Goal: Communication & Community: Answer question/provide support

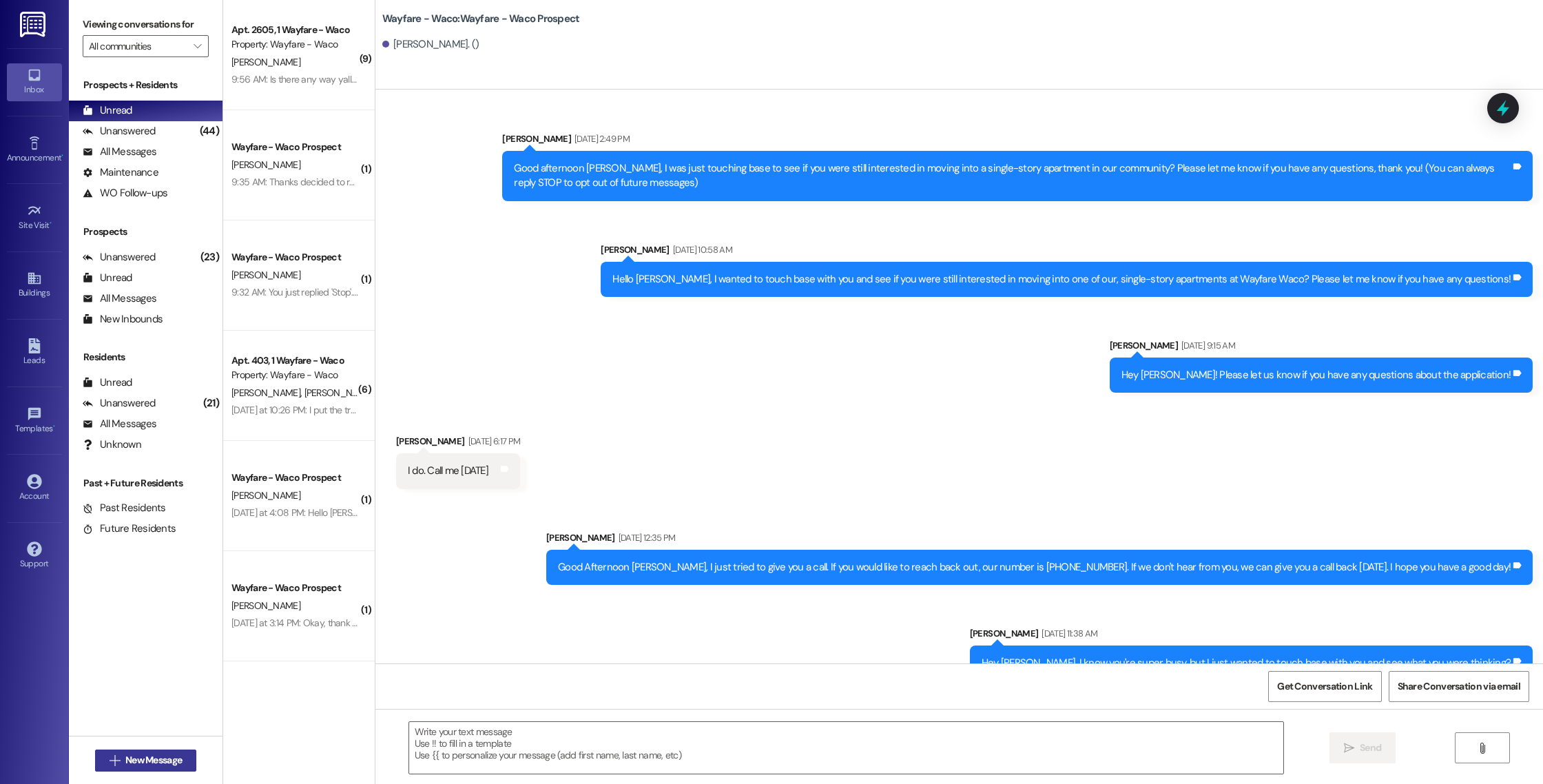
click at [128, 762] on span "New Message" at bounding box center [153, 760] width 56 height 15
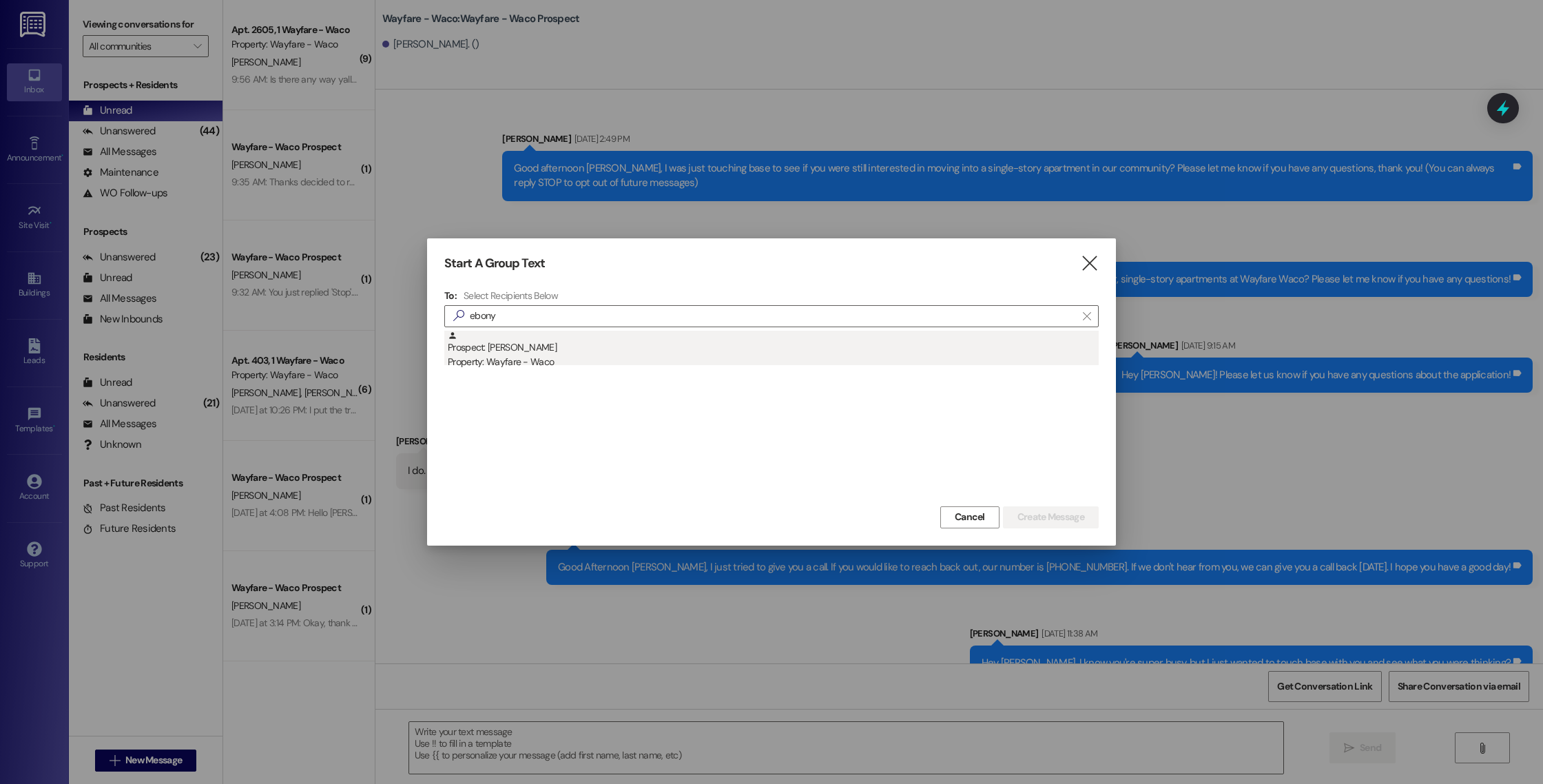
click at [649, 354] on div "Prospect: [PERSON_NAME] Property: Wayfare - Waco" at bounding box center [772, 350] width 651 height 40
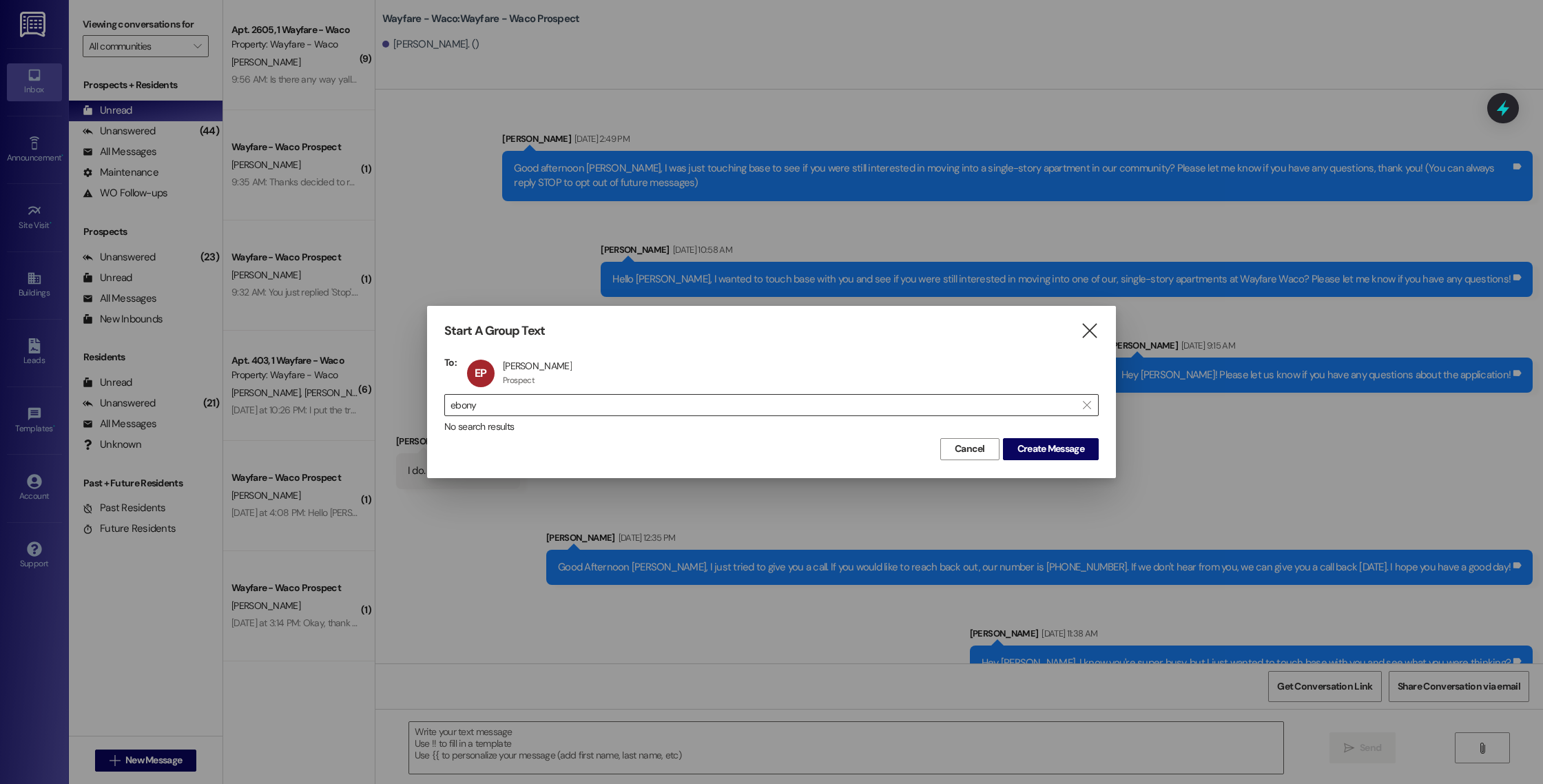
click at [884, 403] on input "ebony" at bounding box center [763, 405] width 626 height 19
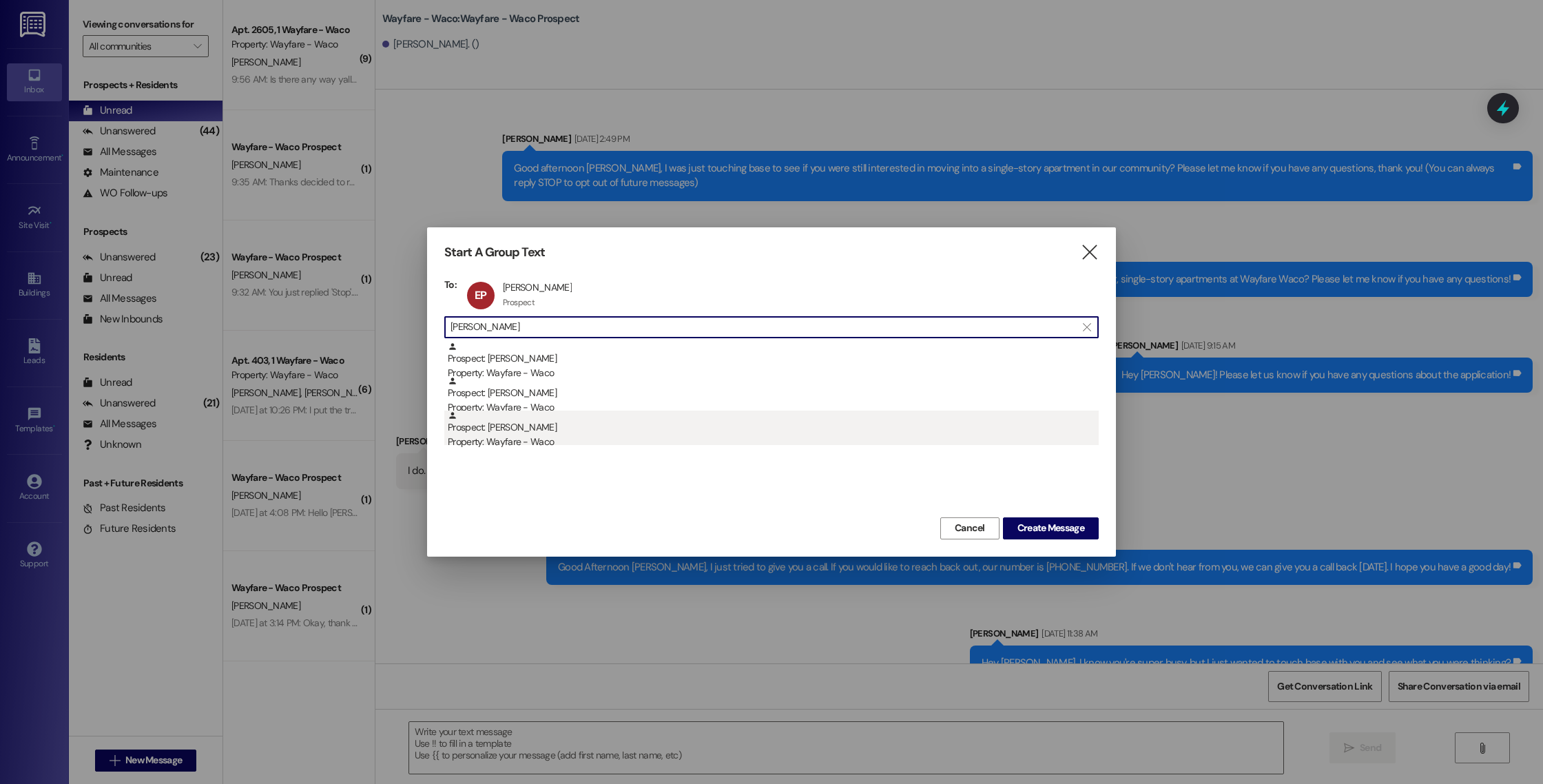
type input "[PERSON_NAME]"
click at [739, 447] on div "Property: Wayfare - Waco" at bounding box center [772, 442] width 651 height 15
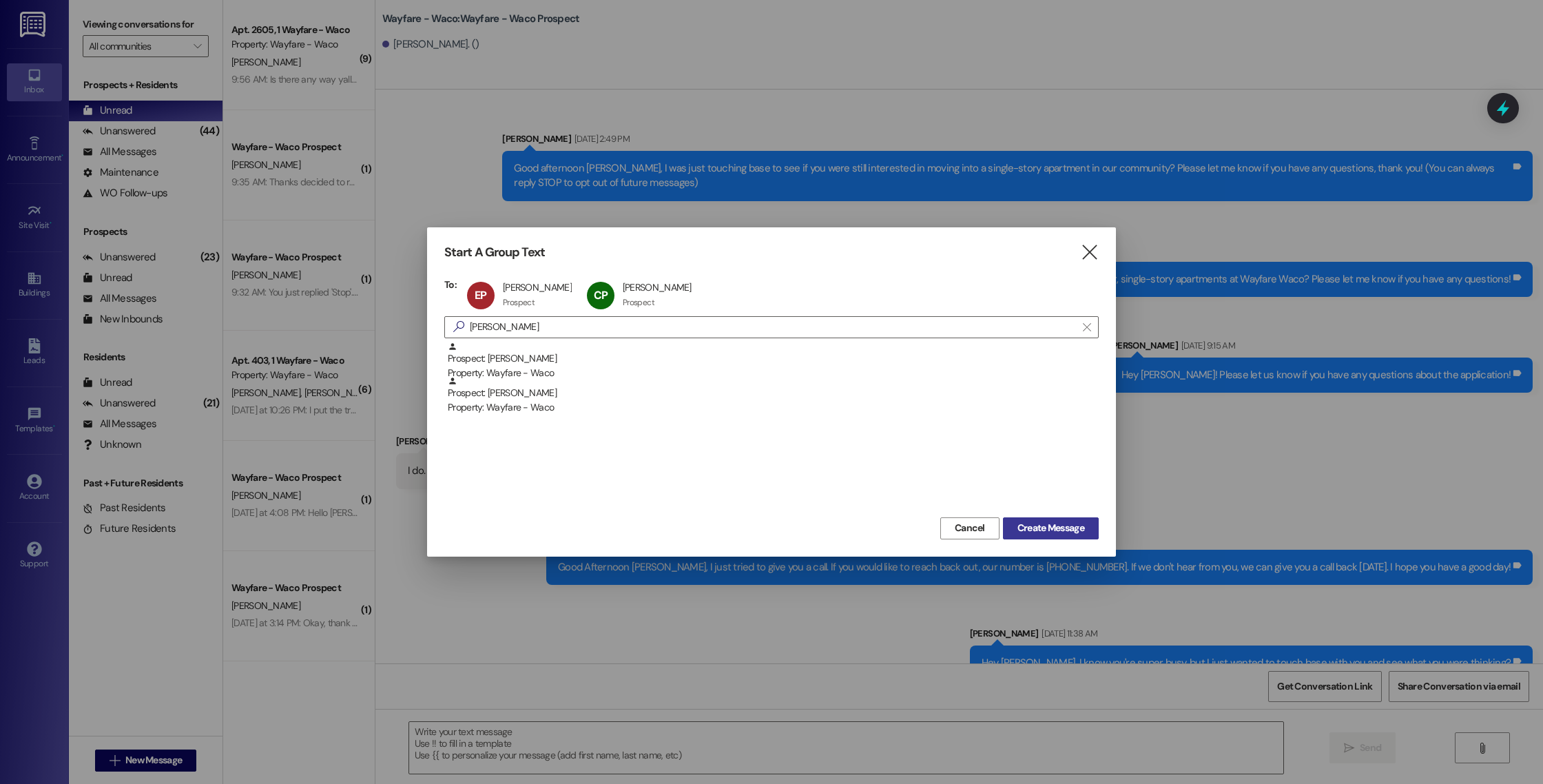
click at [1048, 525] on span "Create Message" at bounding box center [1050, 528] width 67 height 15
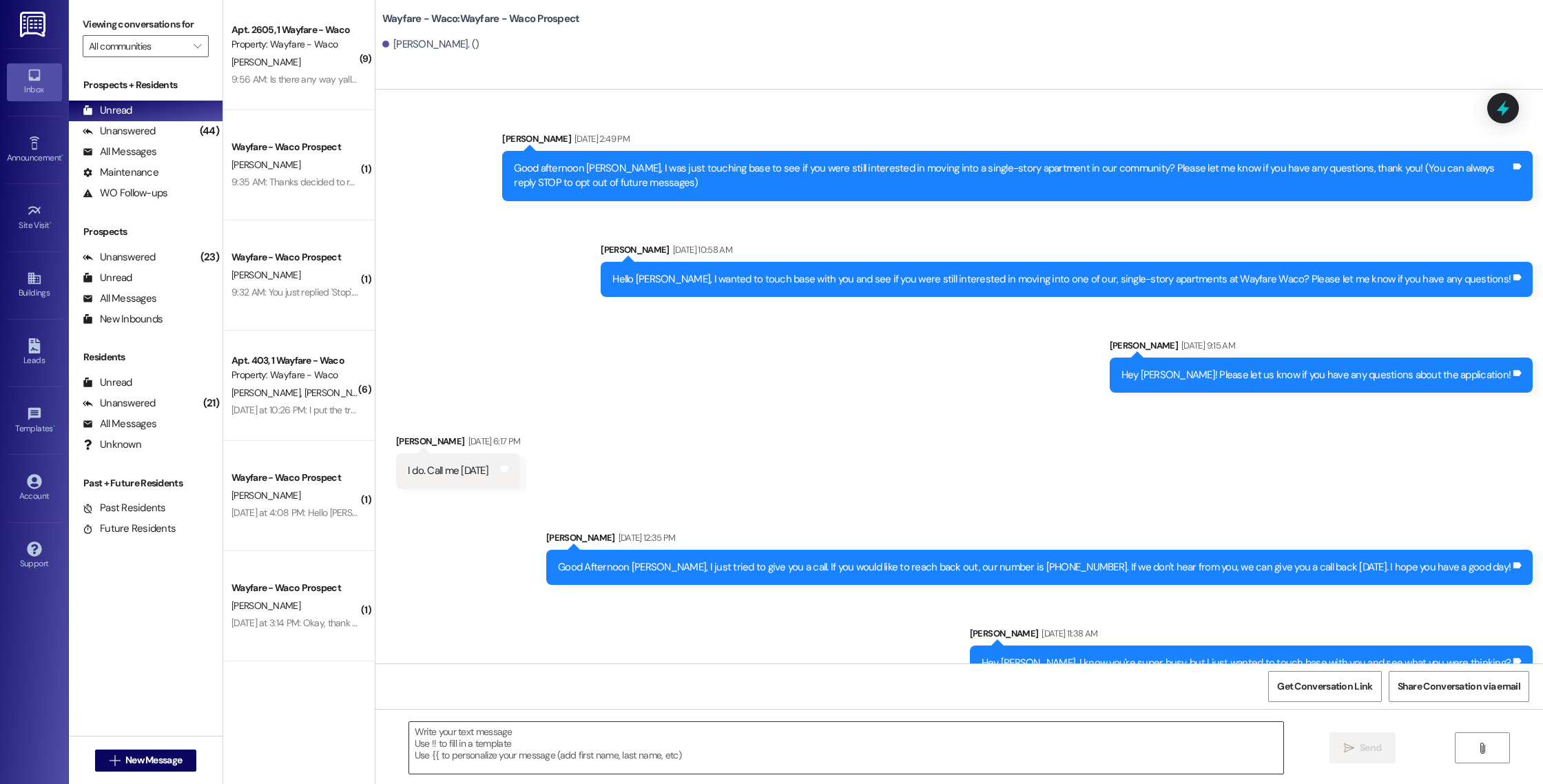
scroll to position [1, 0]
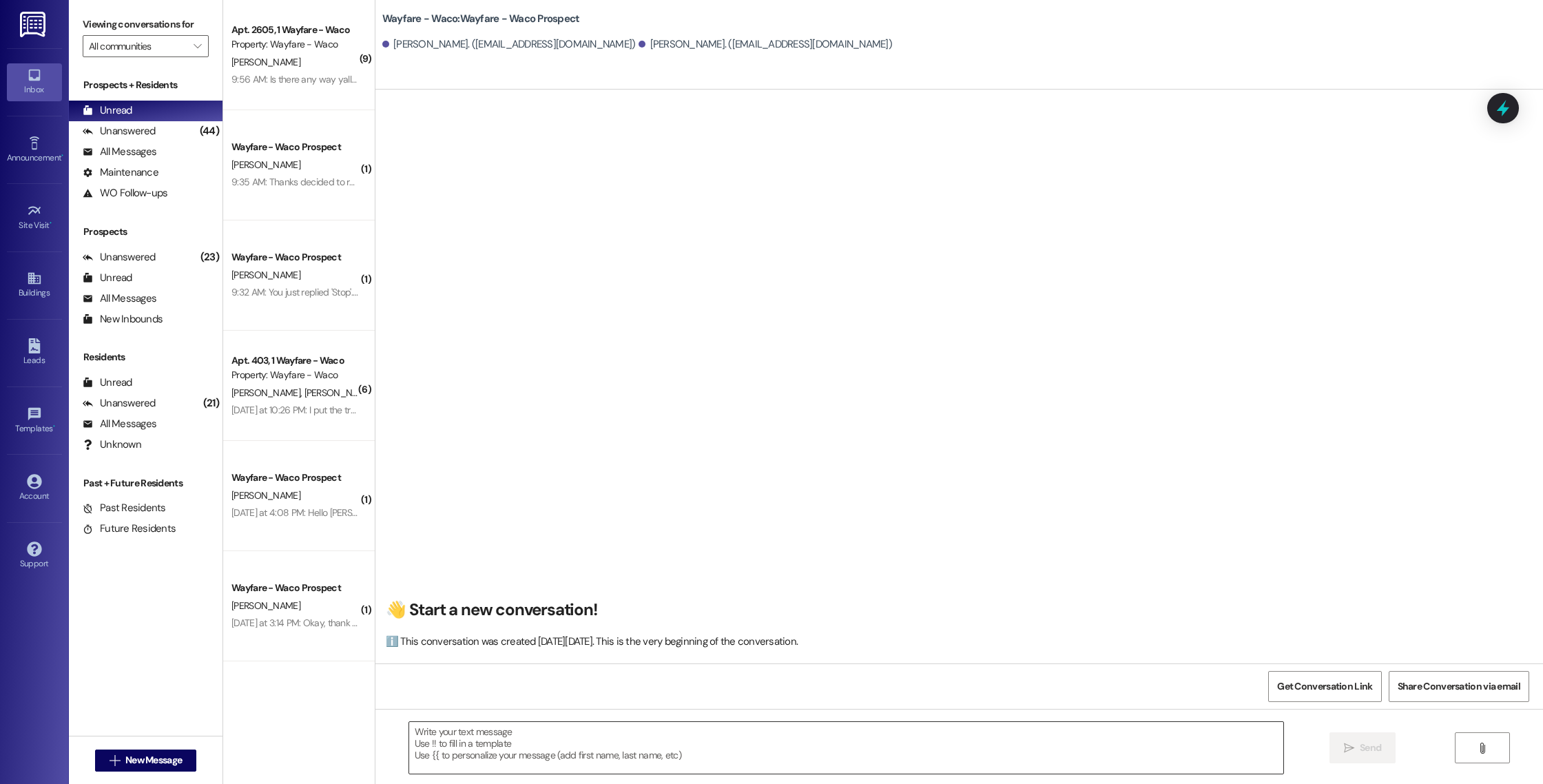
click at [604, 744] on textarea at bounding box center [847, 747] width 875 height 52
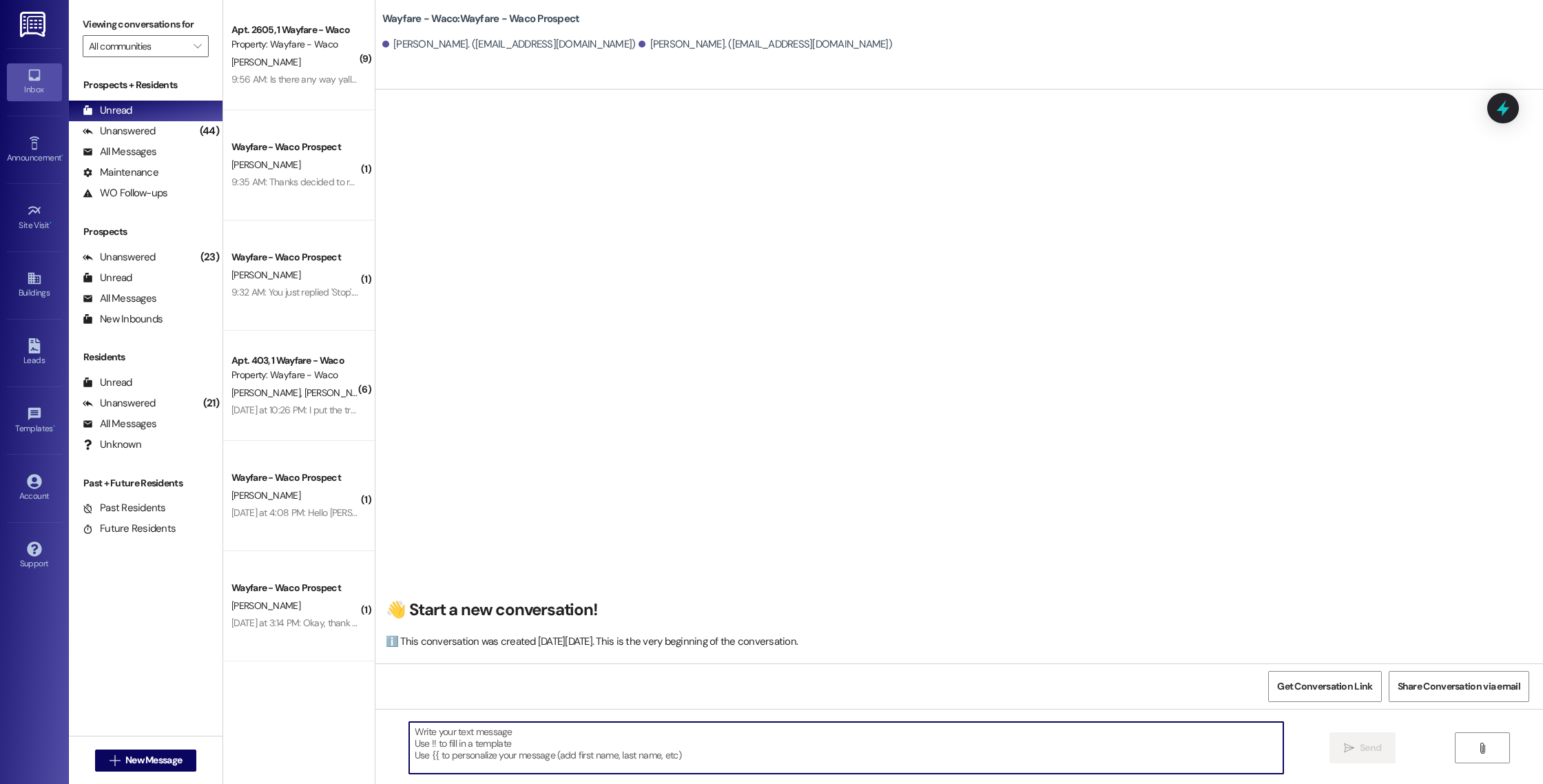
scroll to position [0, 0]
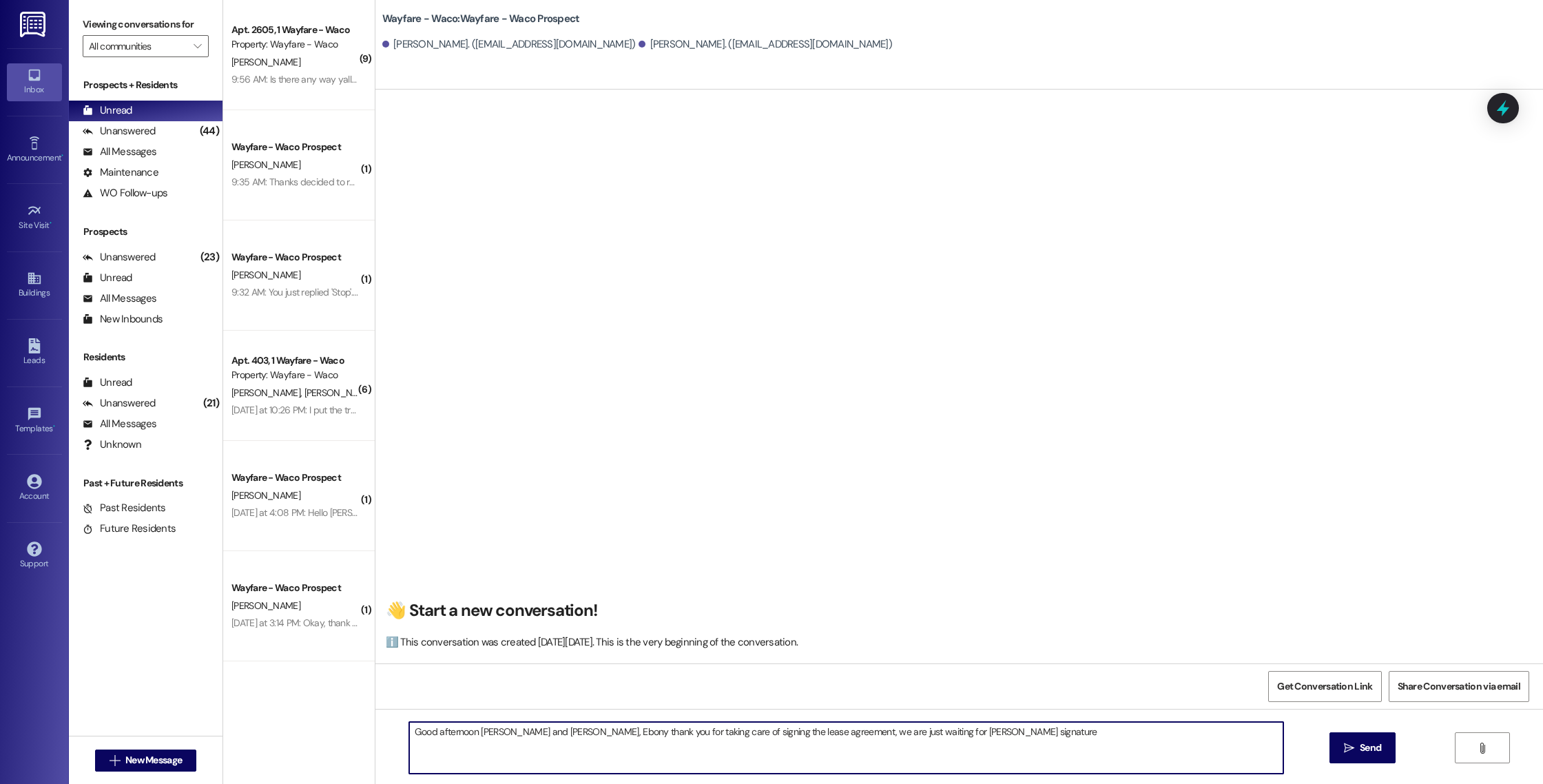
click at [920, 731] on textarea "Good afternoon [PERSON_NAME] and [PERSON_NAME], Ebony thank you for taking care…" at bounding box center [847, 747] width 875 height 52
click at [973, 732] on textarea "Good afternoon [PERSON_NAME] and [PERSON_NAME], Ebony thank you for taking care…" at bounding box center [847, 747] width 875 height 52
click at [559, 733] on textarea "Good afternoon [PERSON_NAME] and [PERSON_NAME], Ebony thank you for taking care…" at bounding box center [847, 747] width 875 height 52
click at [543, 732] on textarea "Good afternoon [PERSON_NAME] and [PERSON_NAME], Ebony thank you for taking care…" at bounding box center [847, 747] width 875 height 52
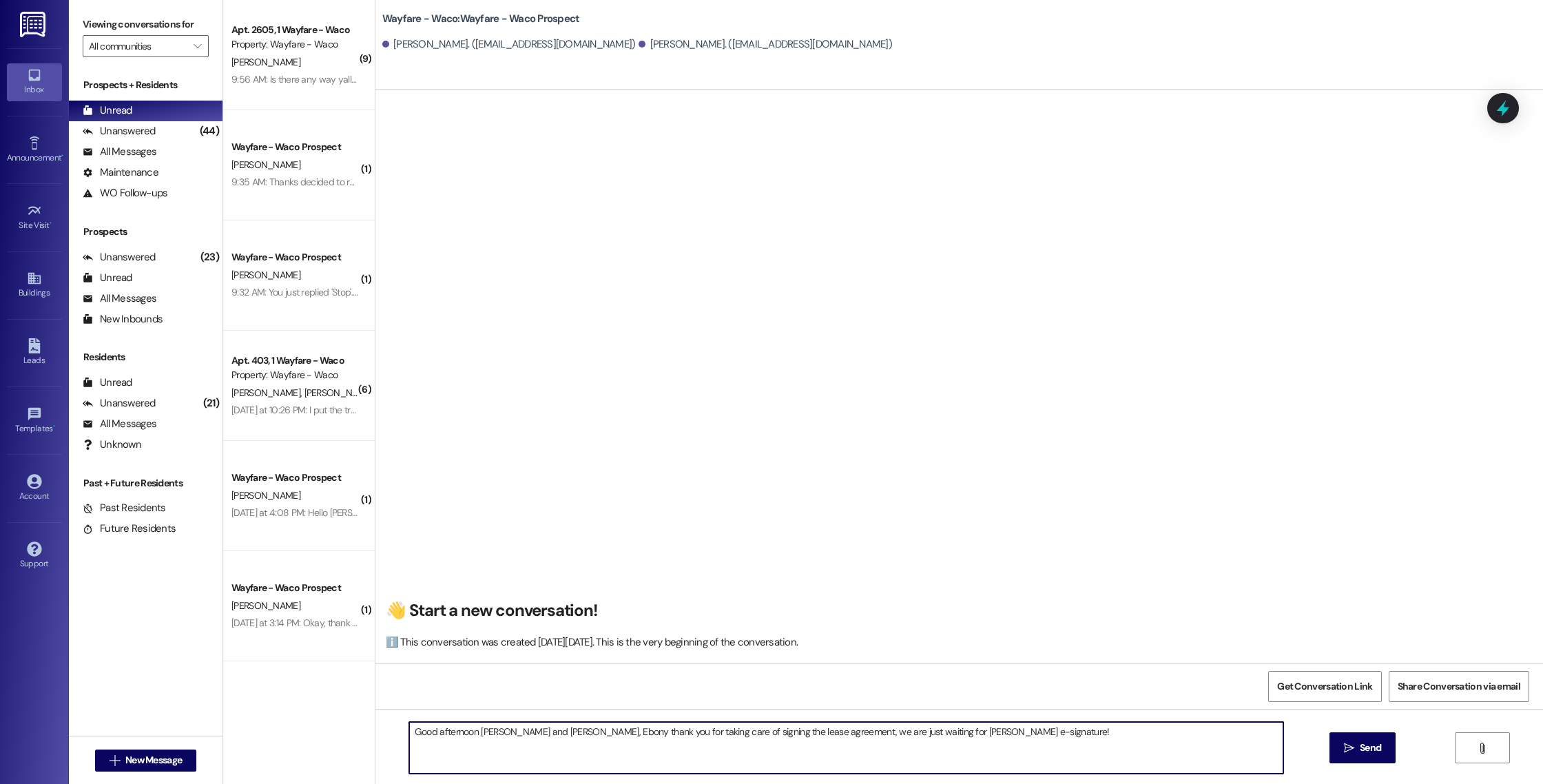
drag, startPoint x: 543, startPoint y: 732, endPoint x: 468, endPoint y: 732, distance: 75.0
click at [467, 732] on textarea "Good afternoon [PERSON_NAME] and [PERSON_NAME], Ebony thank you for taking care…" at bounding box center [847, 747] width 875 height 52
click at [922, 739] on textarea "Good afternoon, Ebony thank you for taking care of signing the lease agreement,…" at bounding box center [847, 747] width 875 height 52
drag, startPoint x: 922, startPoint y: 739, endPoint x: 381, endPoint y: 732, distance: 541.0
click at [379, 732] on div "Good afternoon, Ebony thank you for taking care of signing the lease agreement,…" at bounding box center [959, 760] width 1168 height 103
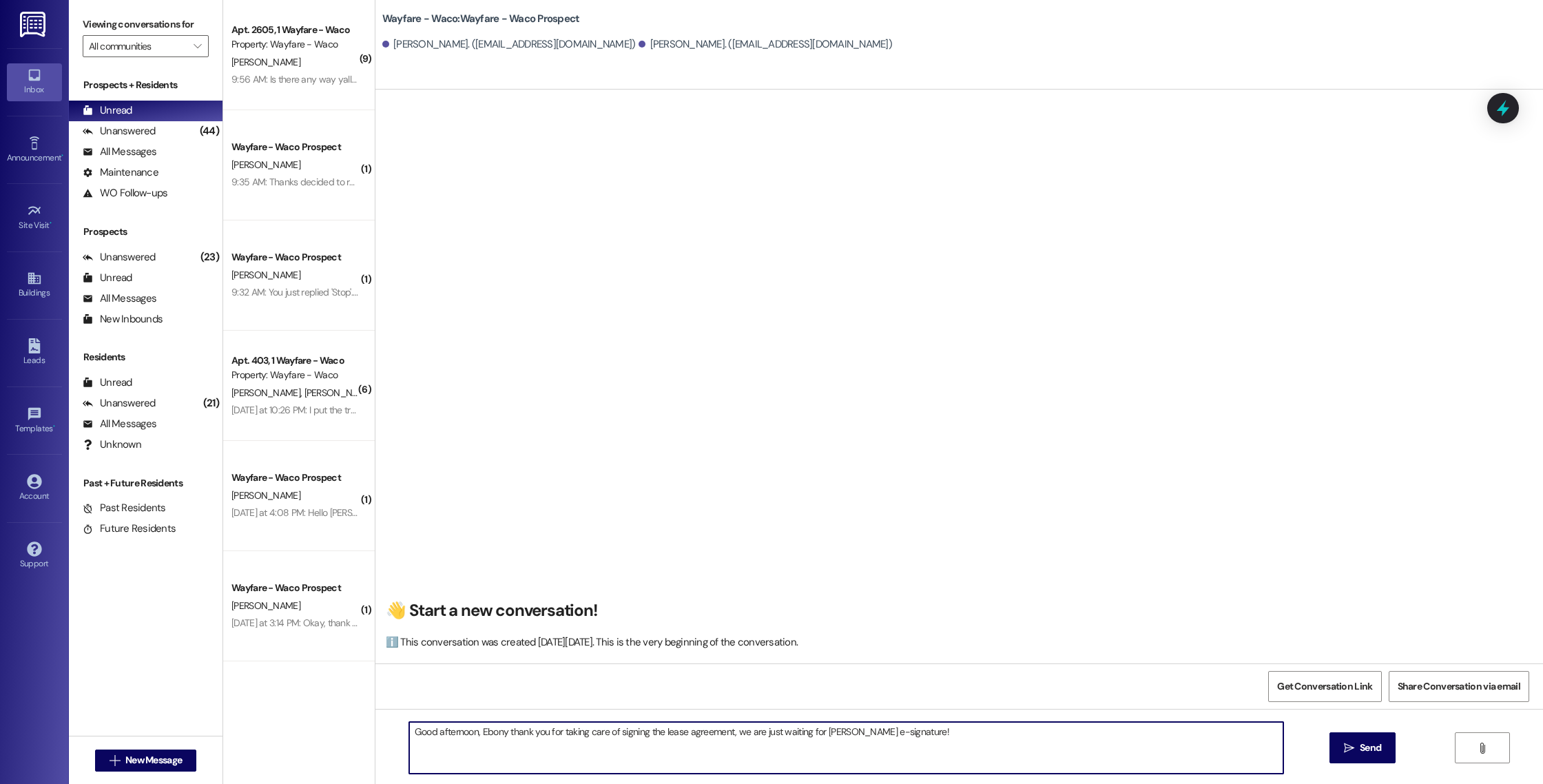
click at [1034, 753] on textarea "Good afternoon, Ebony thank you for taking care of signing the lease agreement,…" at bounding box center [847, 747] width 875 height 52
type textarea "Good afternoon, Ebony thank you for taking care of signing the lease agreement,…"
click at [1344, 752] on icon "" at bounding box center [1349, 748] width 10 height 11
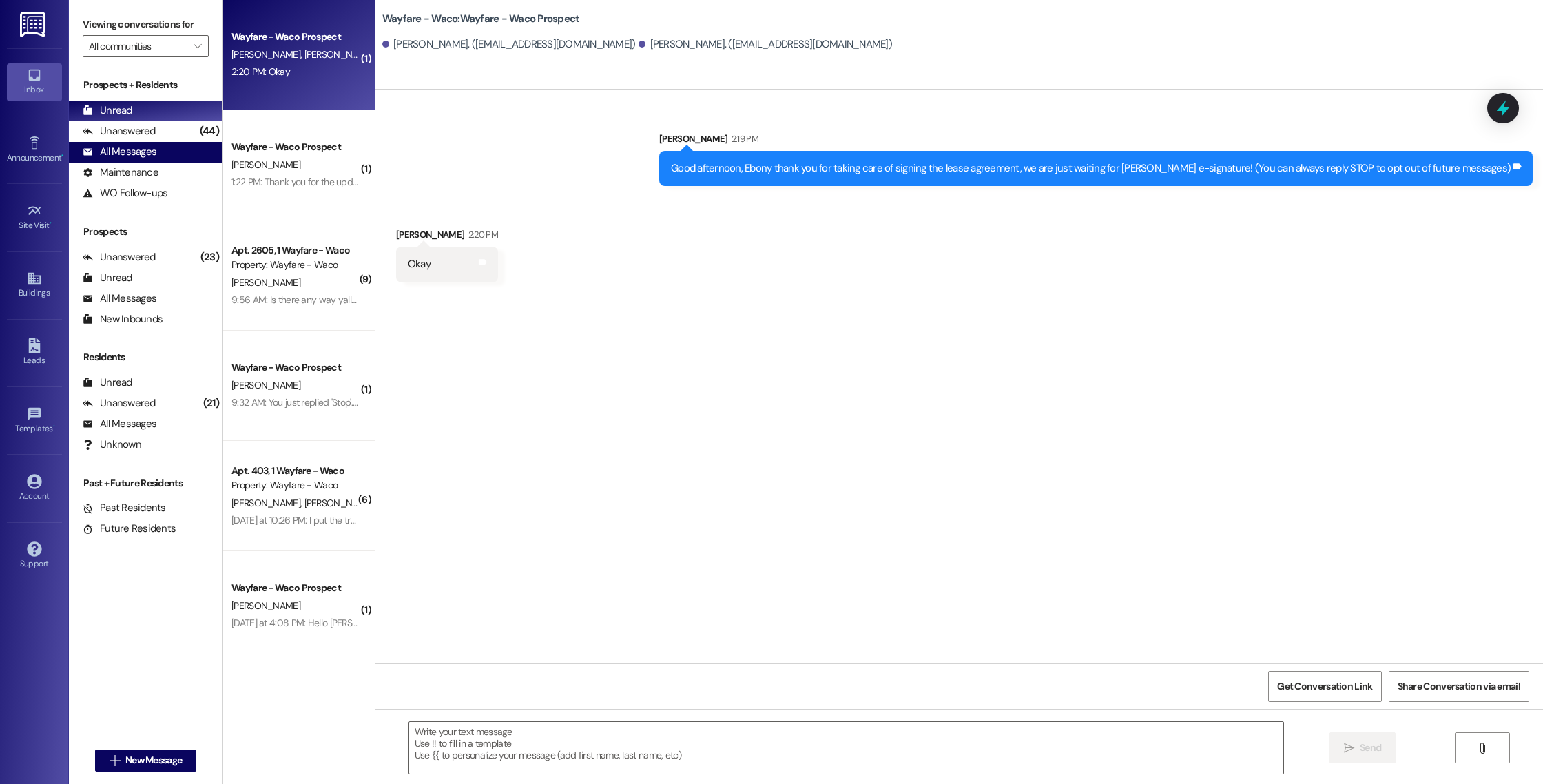
click at [127, 144] on div "All Messages" at bounding box center [120, 152] width 74 height 15
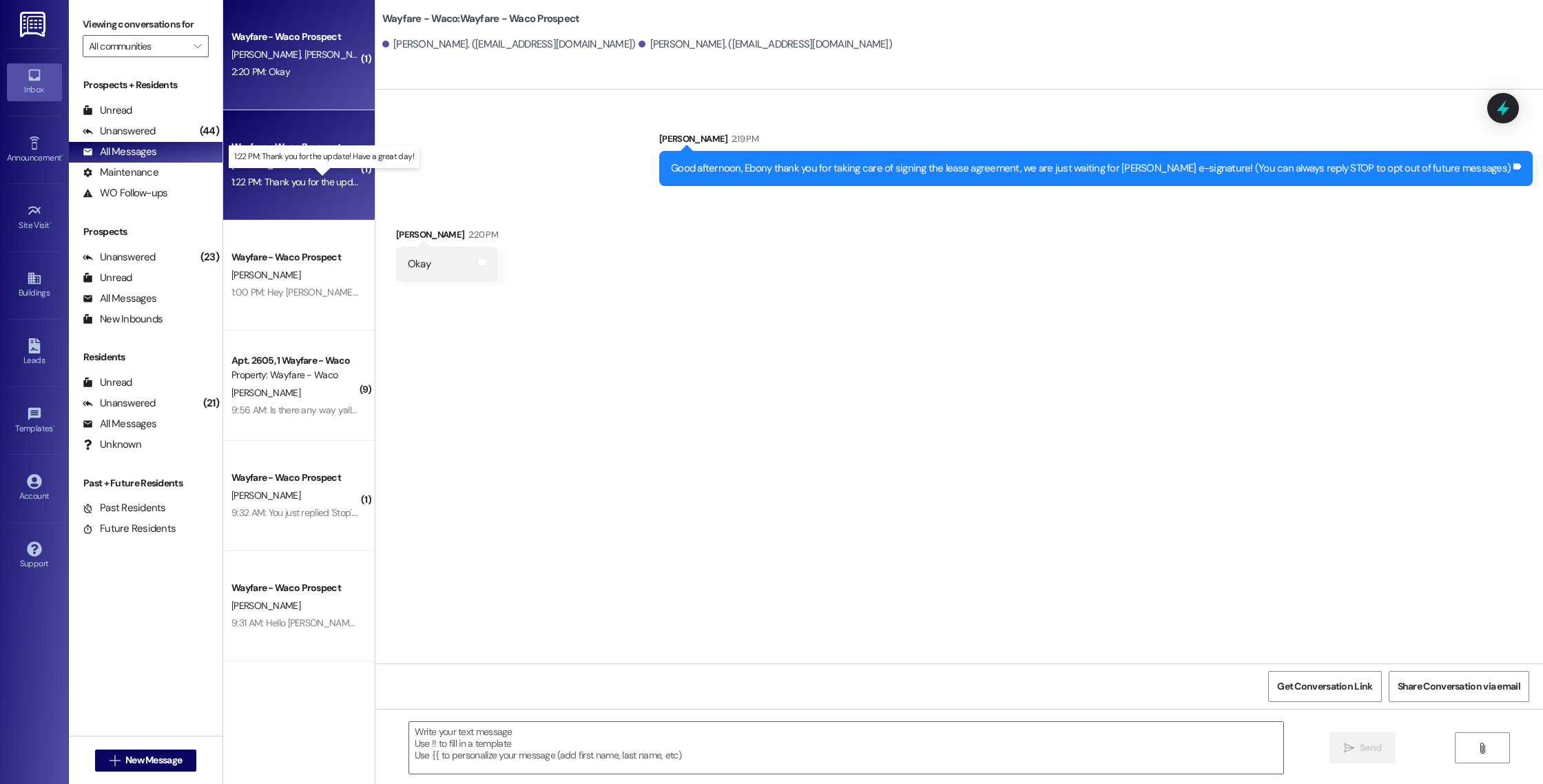
click at [292, 185] on div "1:22 PM: Thank you for the update! Have a great day! 1:22 PM: Thank you for the…" at bounding box center [336, 181] width 211 height 12
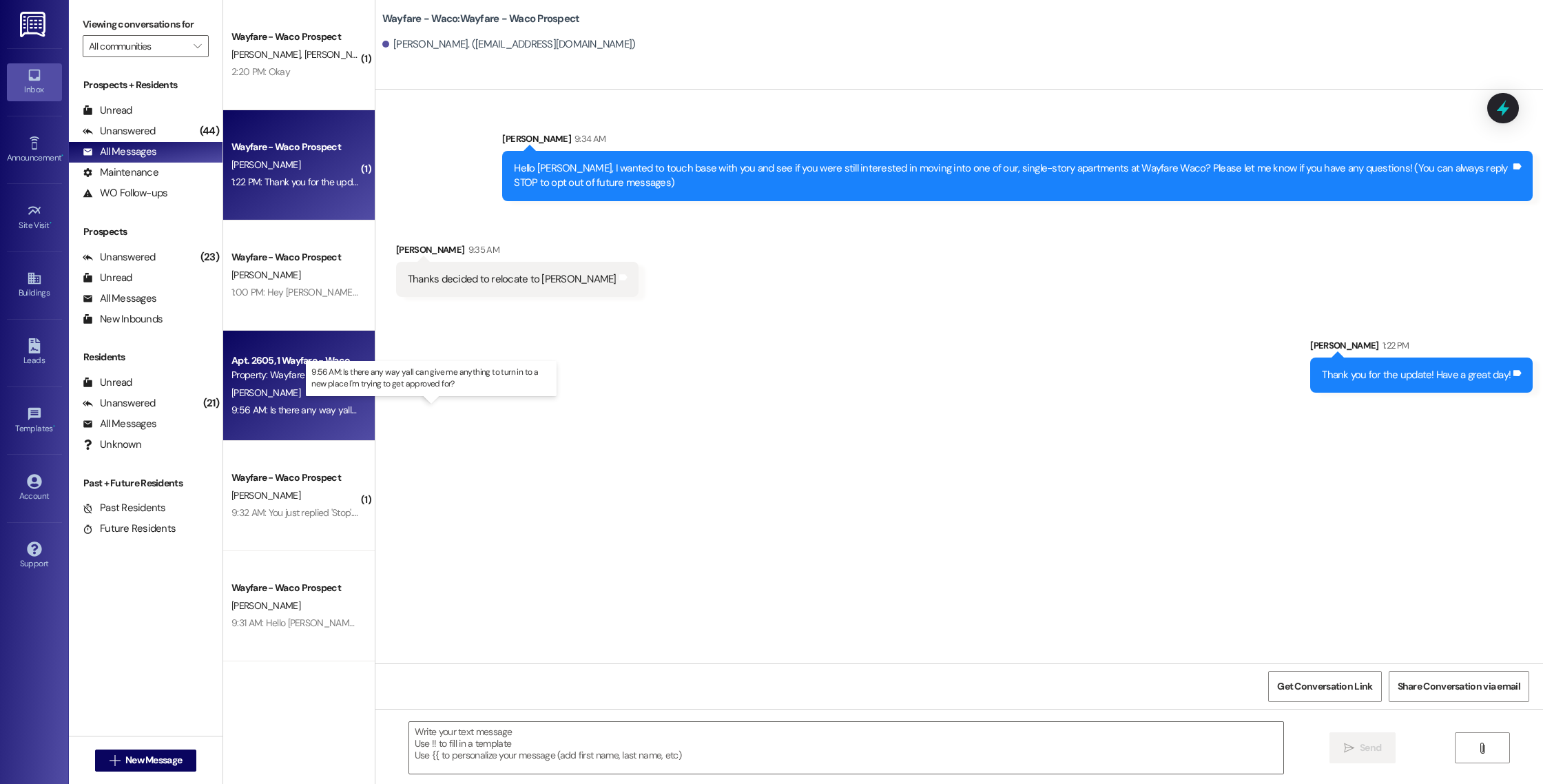
click at [277, 414] on div "9:56 AM: Is there any way yall can give me anything to turn in to a new place I…" at bounding box center [446, 409] width 429 height 12
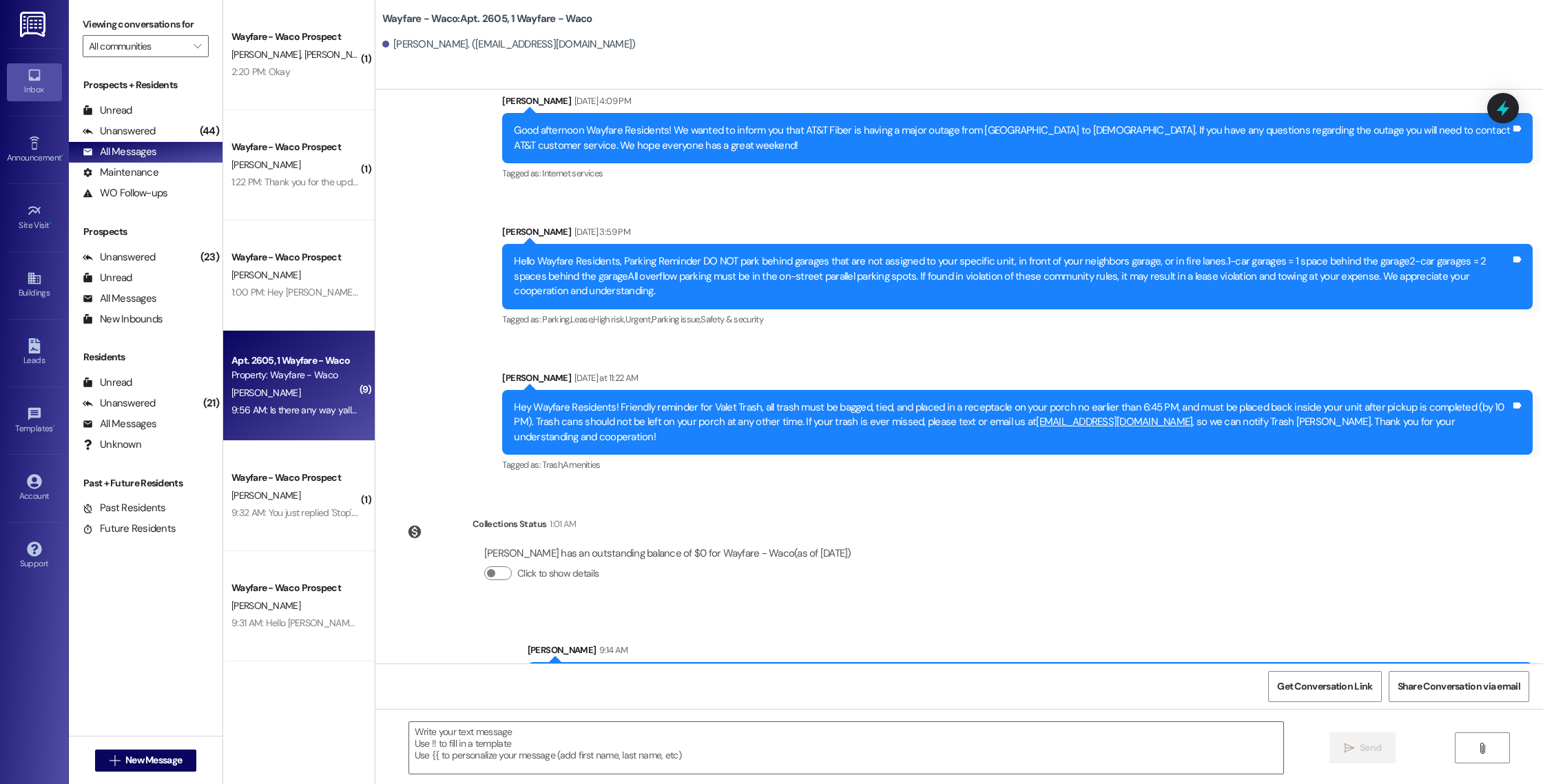
scroll to position [7892, 0]
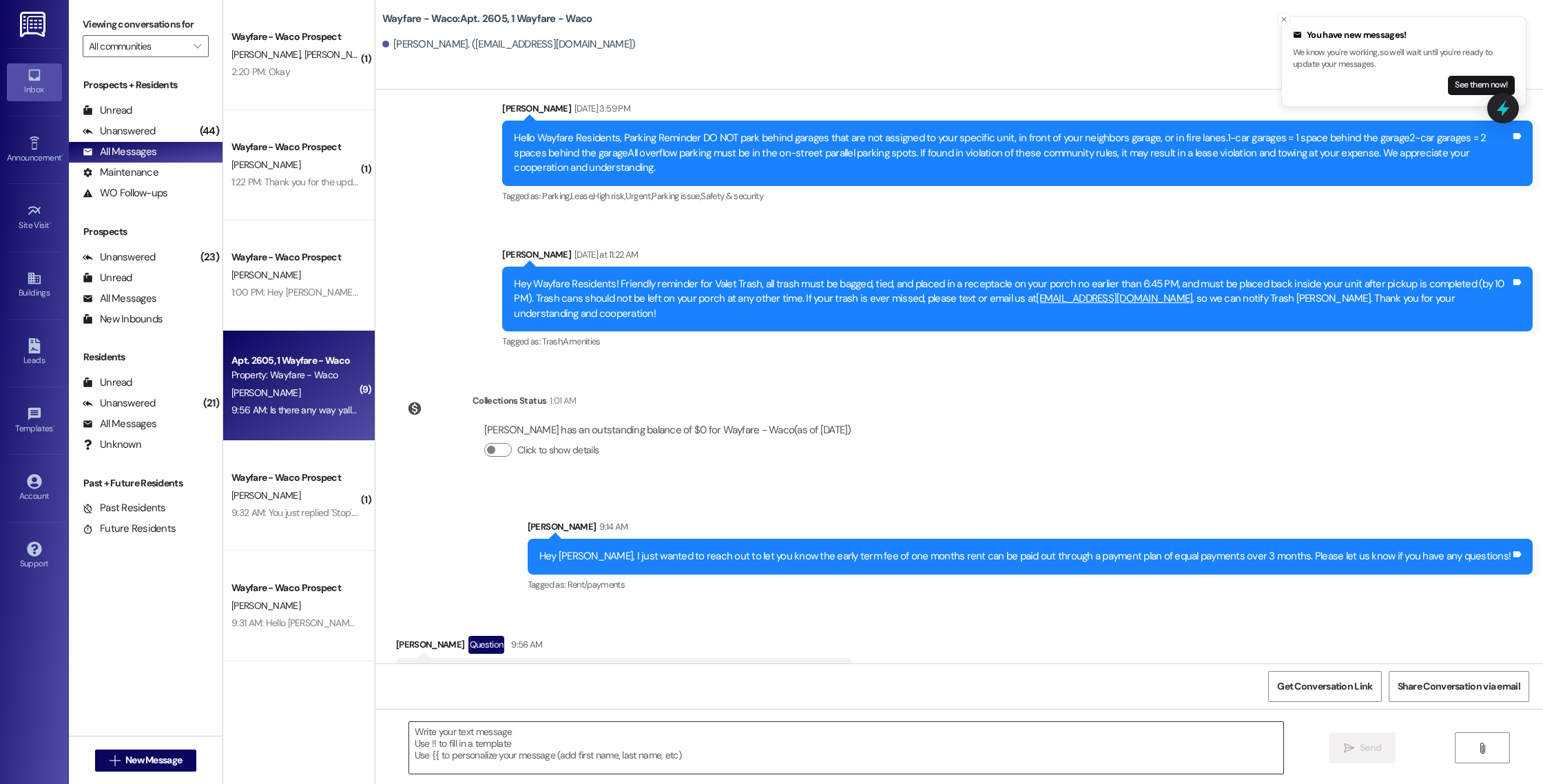
click at [566, 745] on textarea at bounding box center [847, 747] width 875 height 52
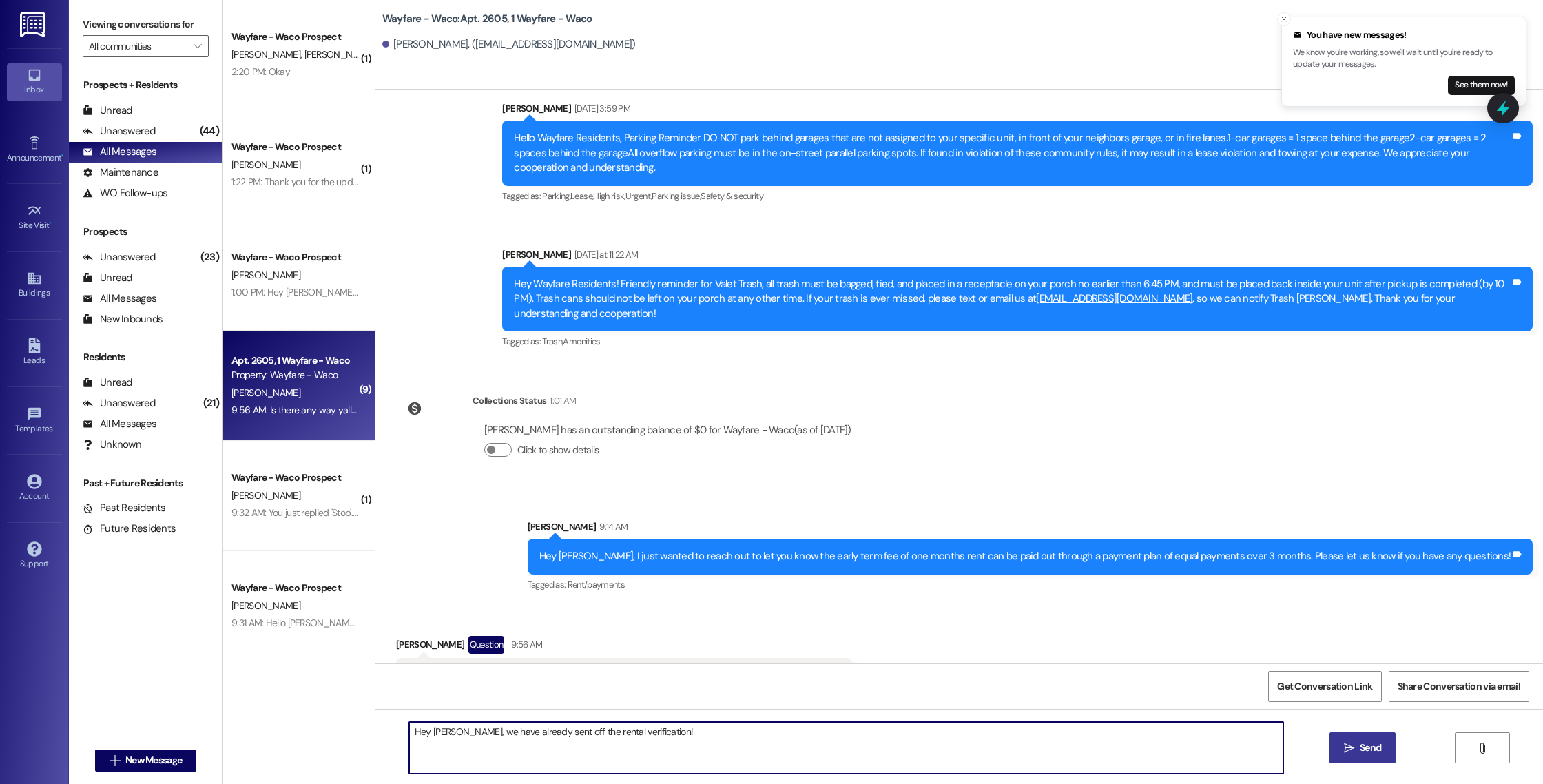
type textarea "Hey [PERSON_NAME], we have already sent off the rental verification!"
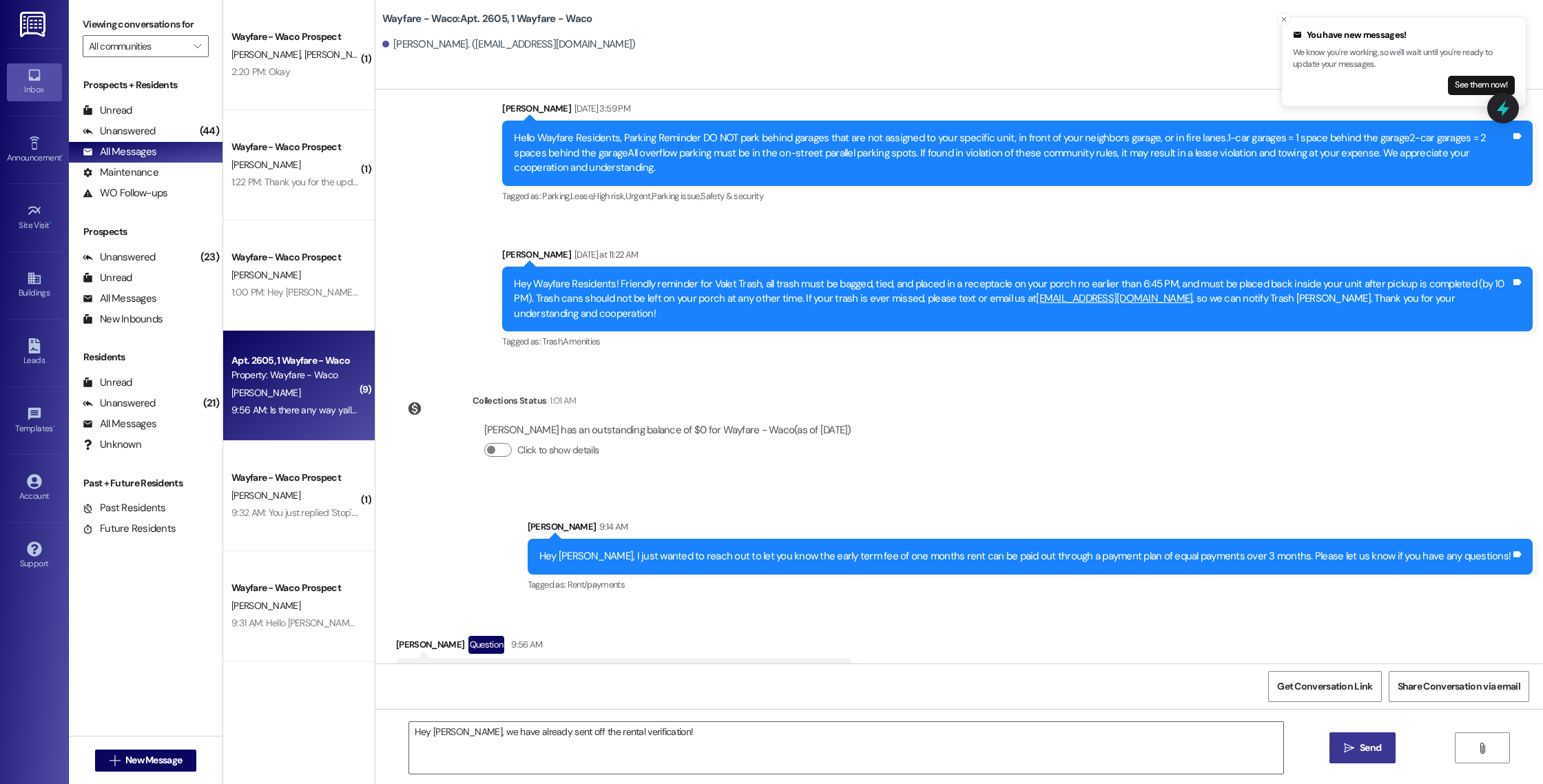
click at [1354, 754] on span " Send" at bounding box center [1363, 748] width 43 height 15
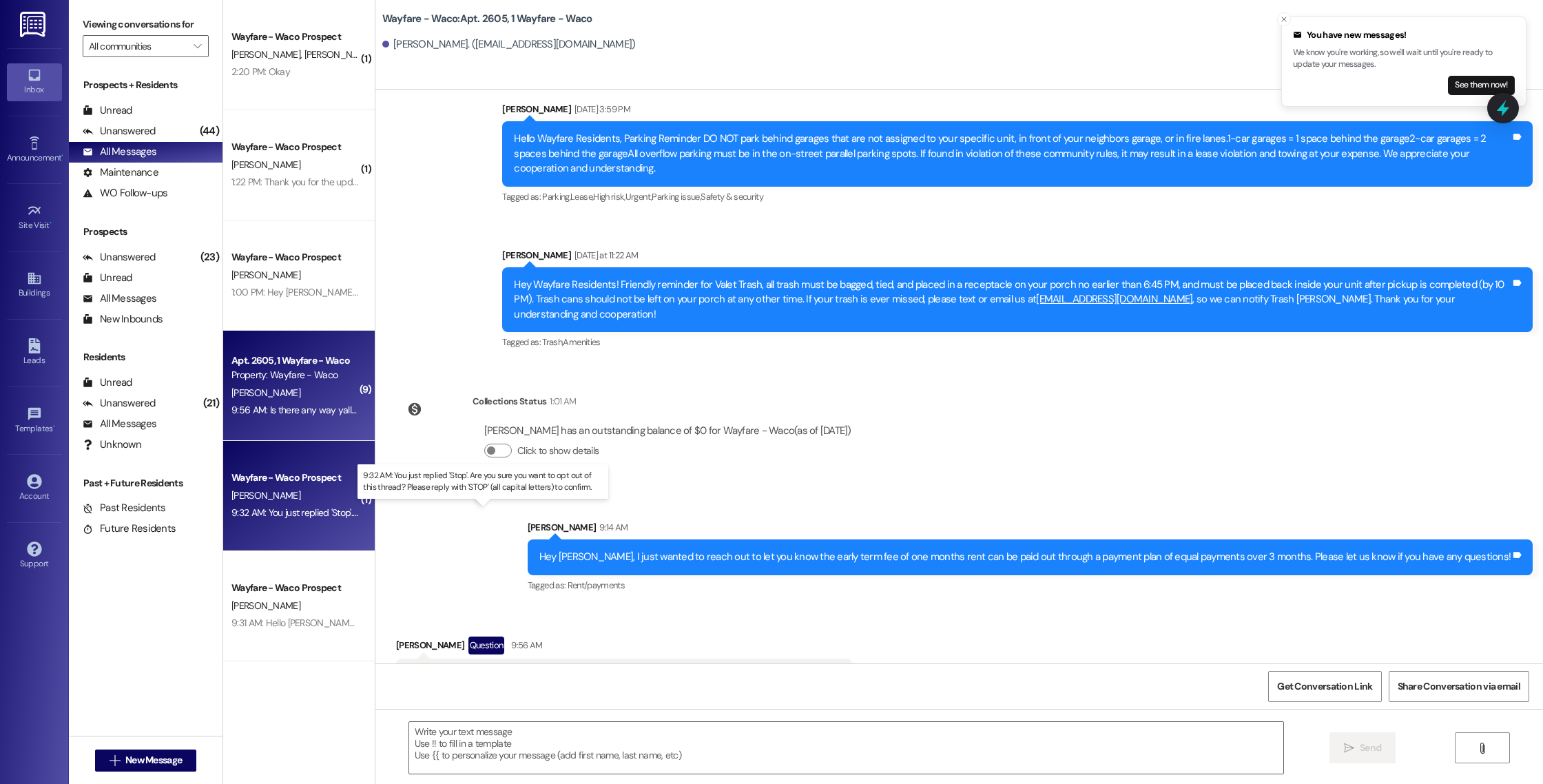
click at [298, 517] on div "9:32 AM: You just replied 'Stop'. Are you sure you want to opt out of this thre…" at bounding box center [493, 512] width 526 height 12
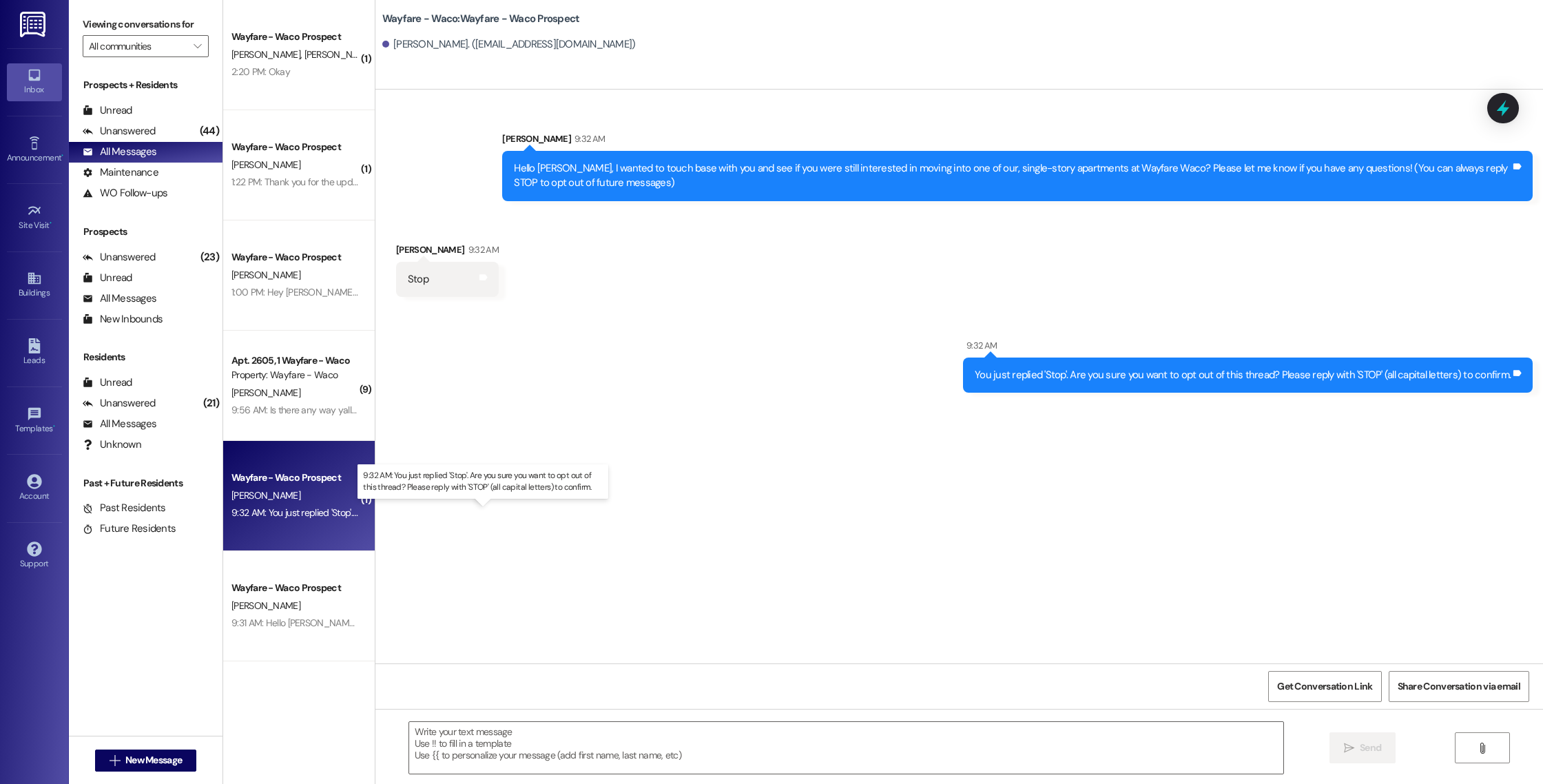
scroll to position [0, 0]
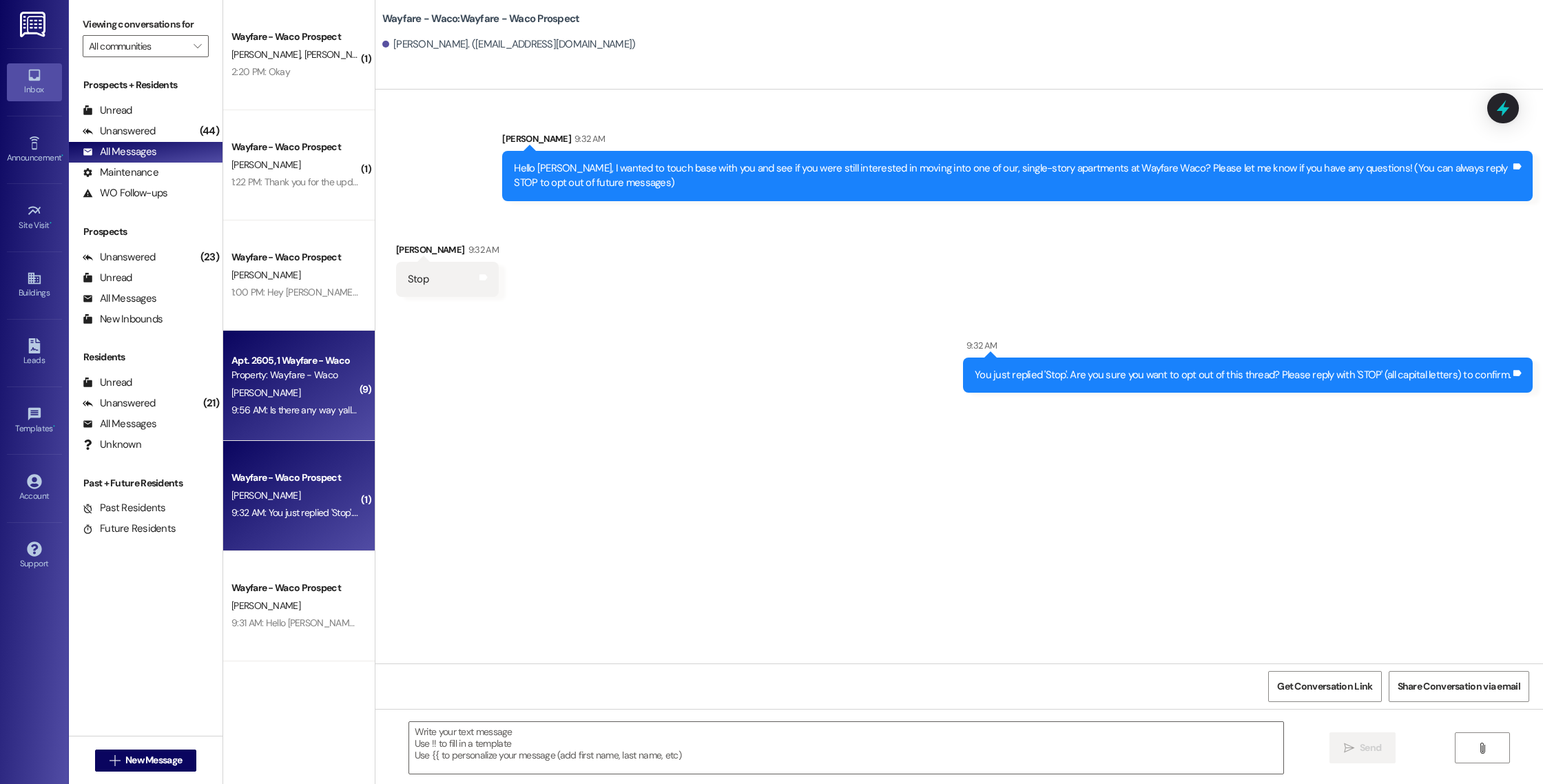
click at [321, 381] on div "Property: Wayfare - Waco" at bounding box center [295, 375] width 127 height 15
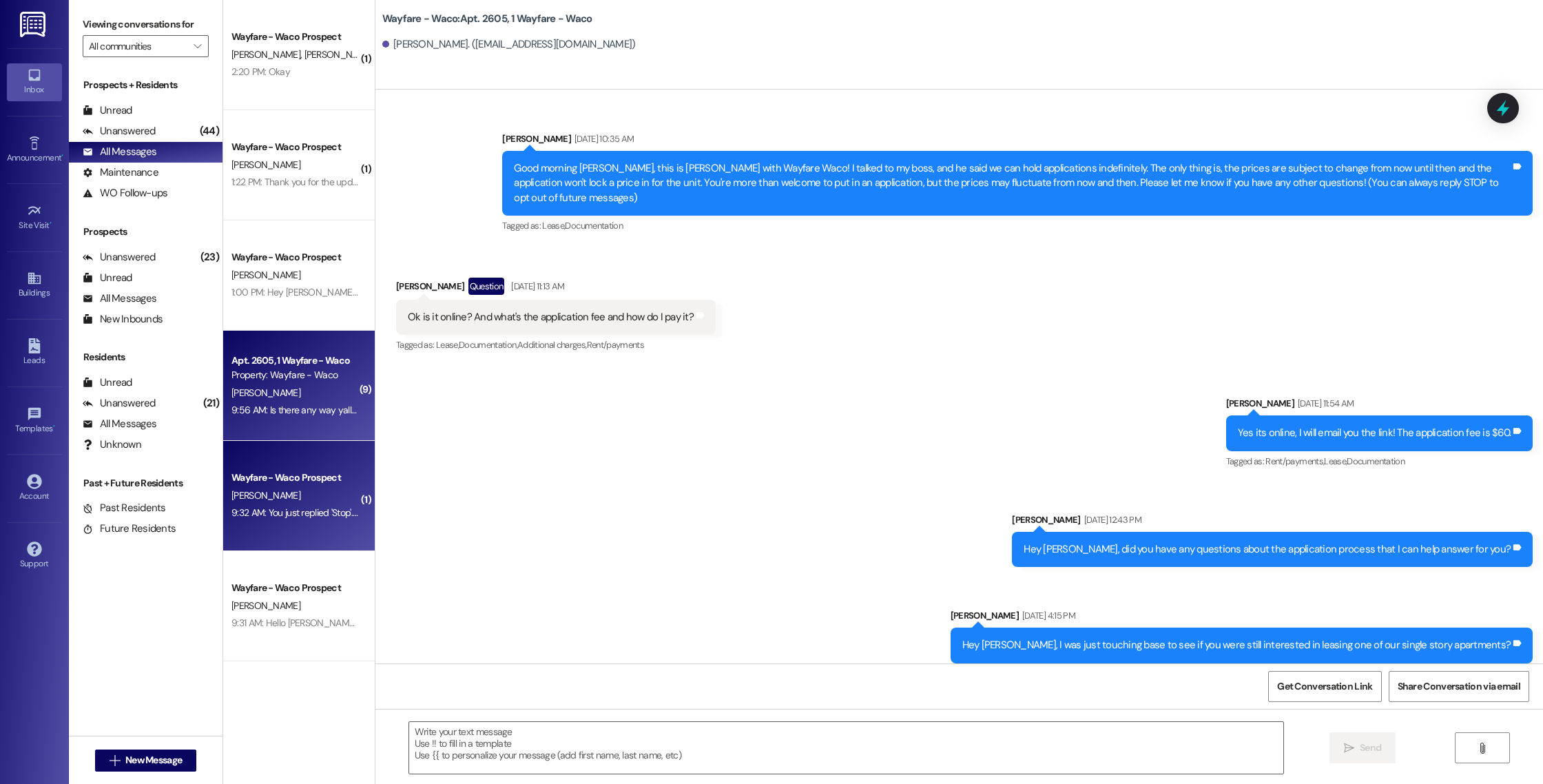
scroll to position [7987, 0]
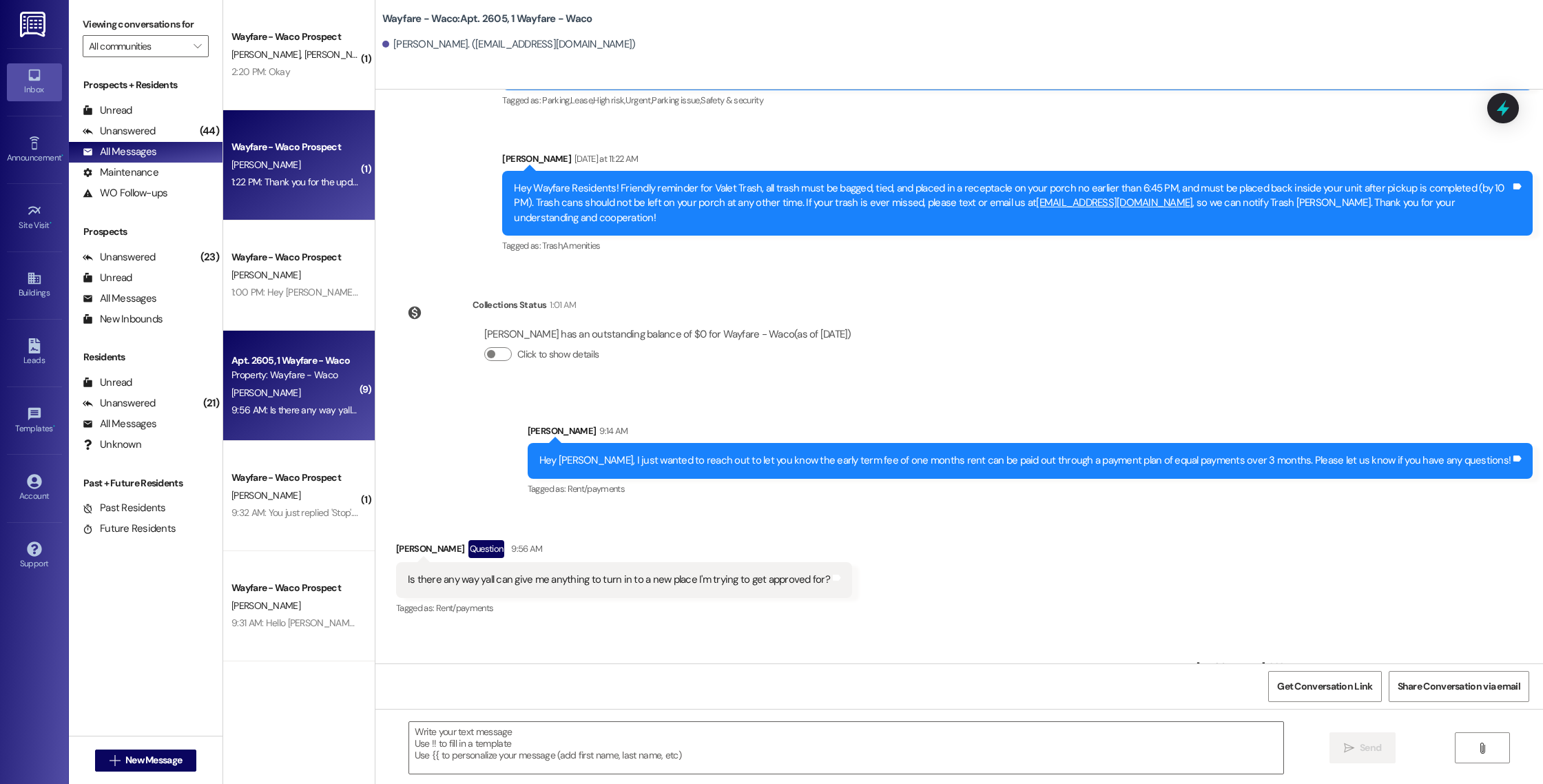
click at [315, 171] on div "[PERSON_NAME]" at bounding box center [295, 165] width 130 height 17
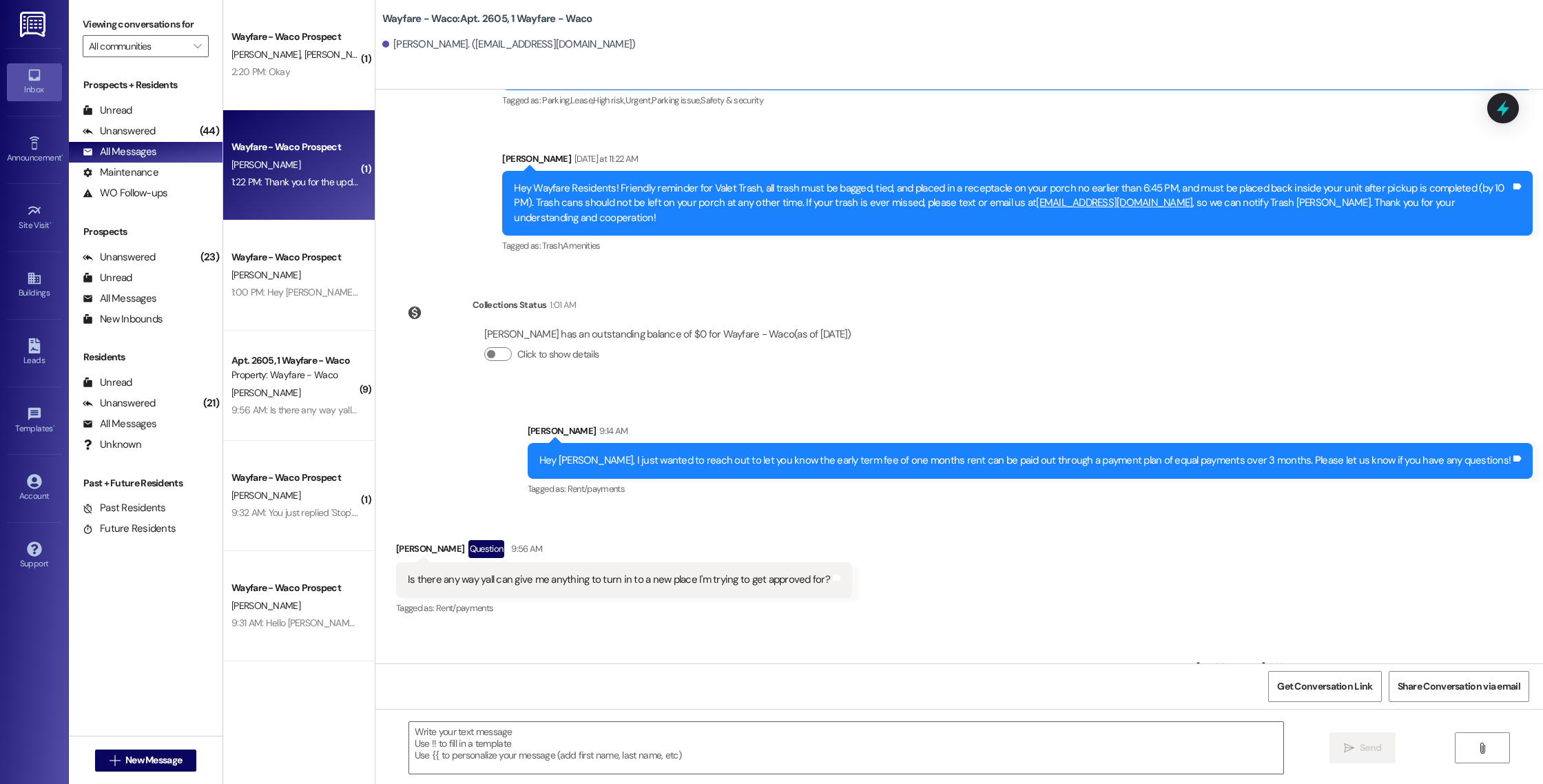
scroll to position [0, 0]
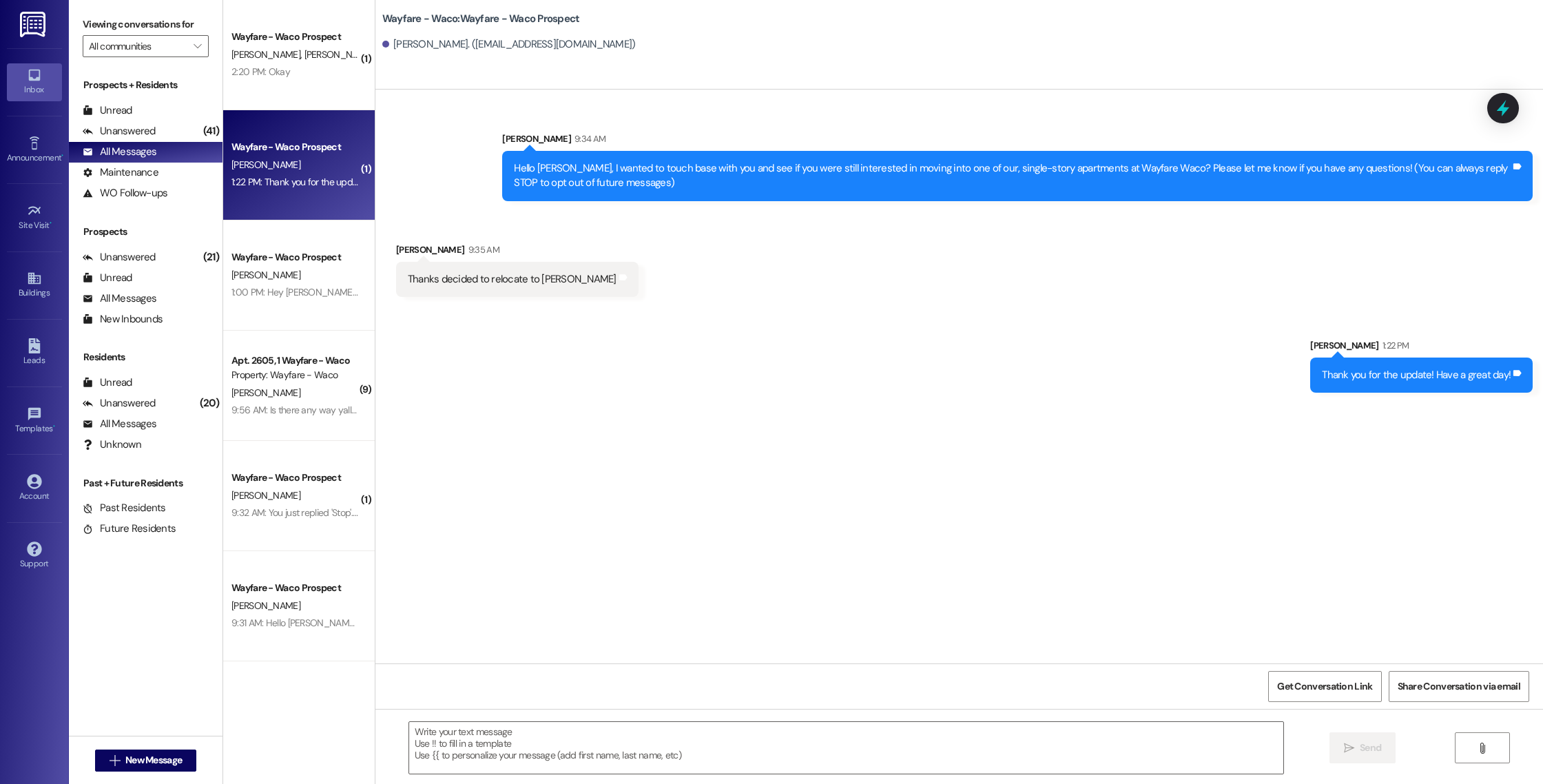
click at [538, 318] on div "Sent via SMS [PERSON_NAME] 1:22 PM Thank you for the update! Have a great day! …" at bounding box center [959, 355] width 1168 height 96
click at [29, 355] on div "Leads" at bounding box center [34, 360] width 69 height 14
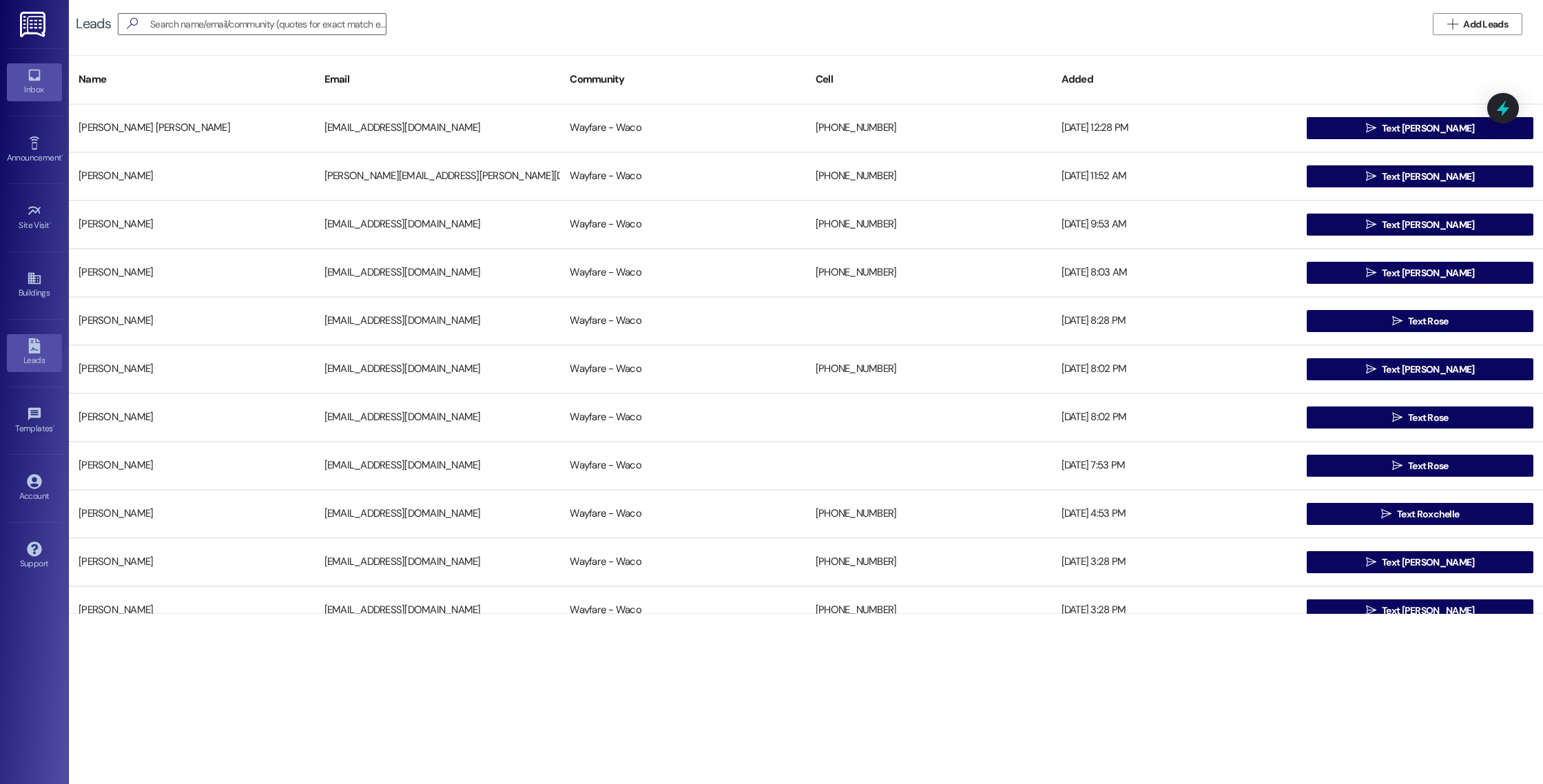
click at [40, 86] on div "Inbox" at bounding box center [34, 89] width 69 height 14
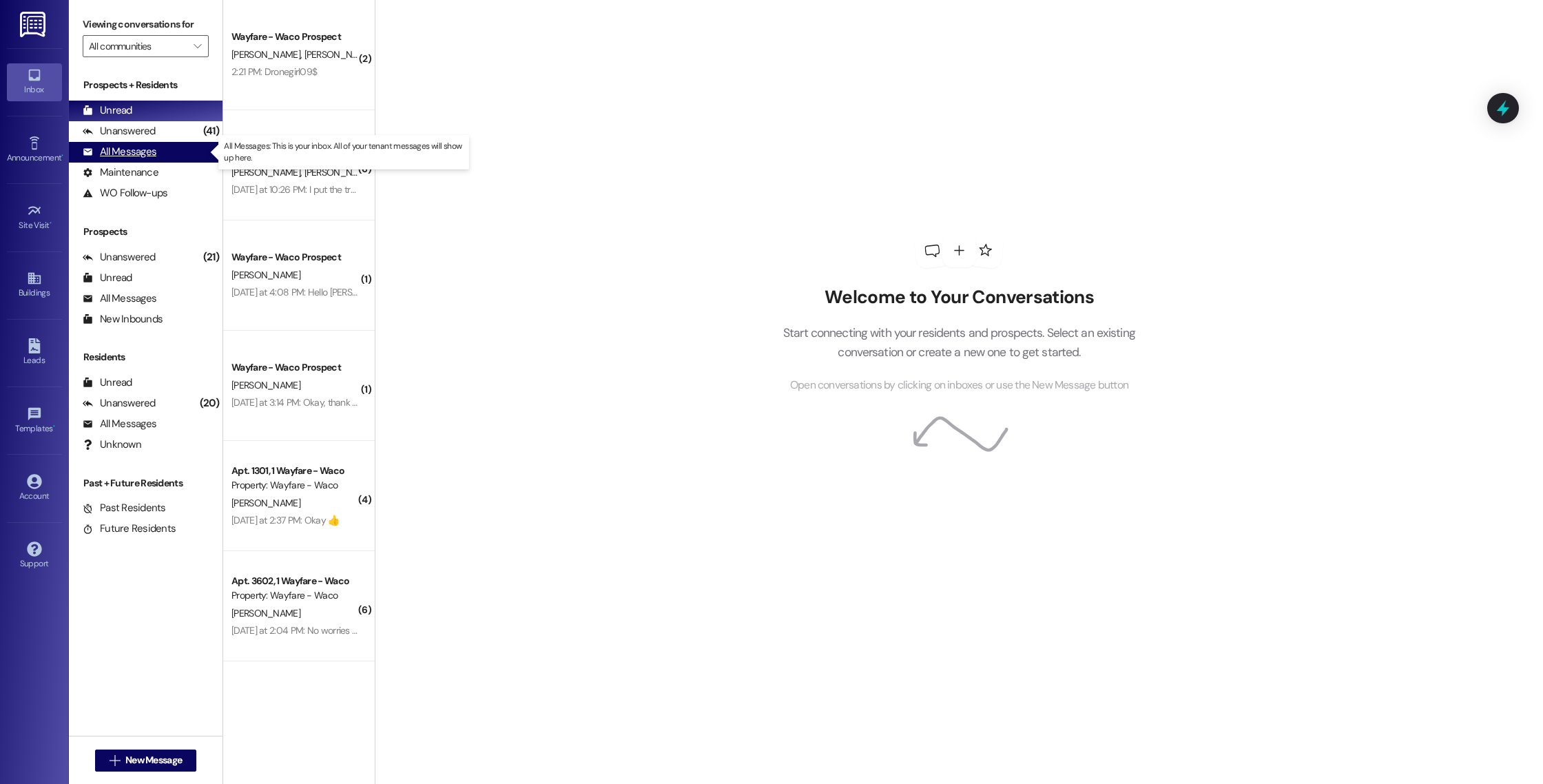
click at [131, 152] on div "All Messages" at bounding box center [120, 152] width 74 height 15
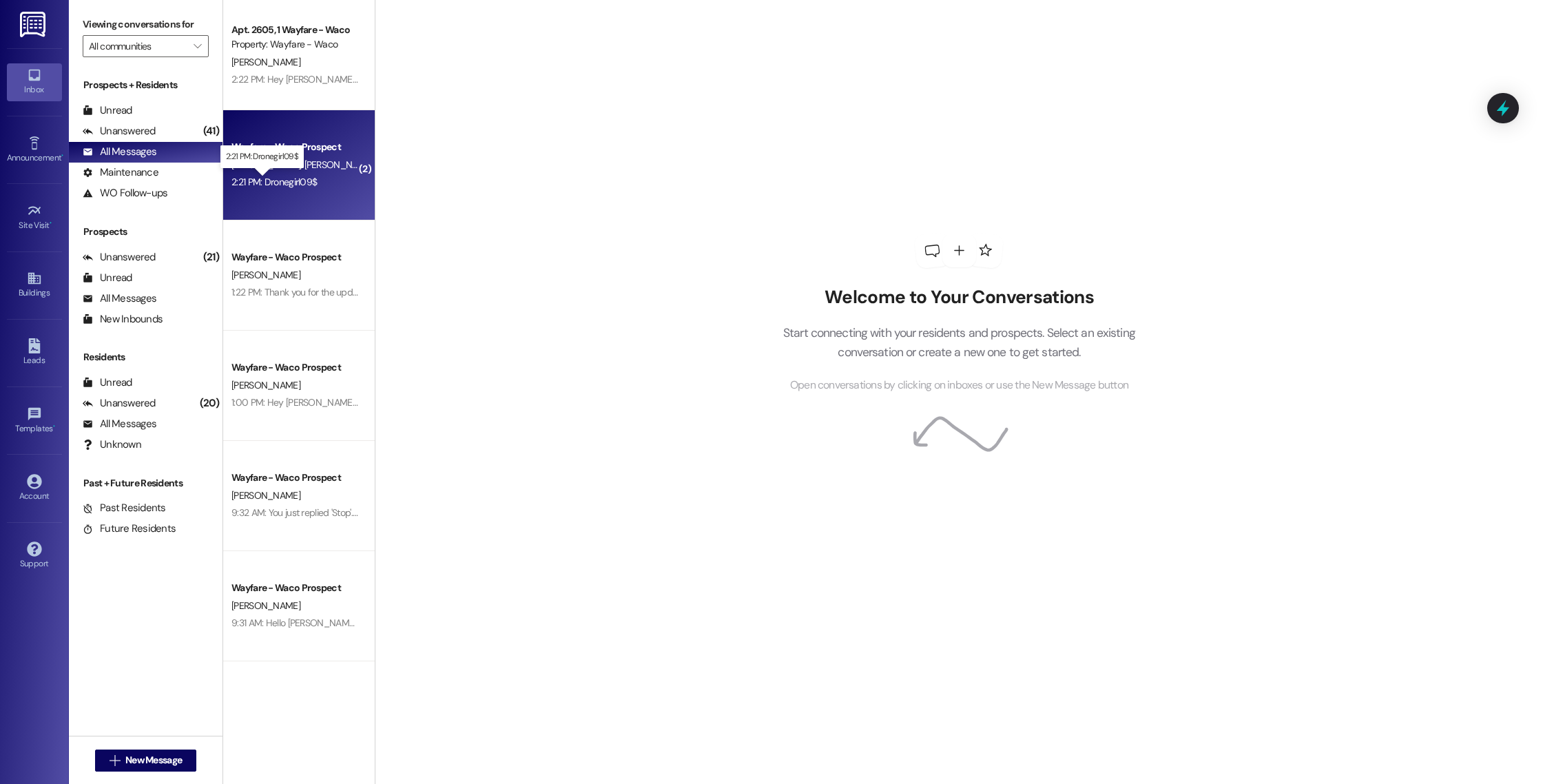
click at [278, 187] on div "2:21 PM: Dronegirl09$ 2:21 PM: Dronegirl09$" at bounding box center [273, 181] width 86 height 12
